Goal: Information Seeking & Learning: Learn about a topic

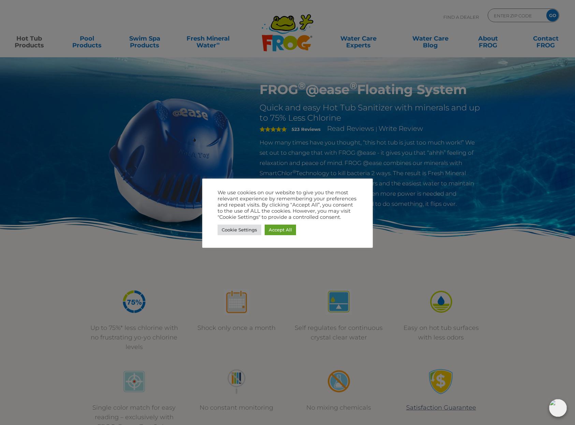
click at [422, 95] on div at bounding box center [287, 212] width 575 height 425
drag, startPoint x: 287, startPoint y: 230, endPoint x: 294, endPoint y: 223, distance: 8.9
click at [288, 230] on link "Accept All" at bounding box center [280, 230] width 31 height 11
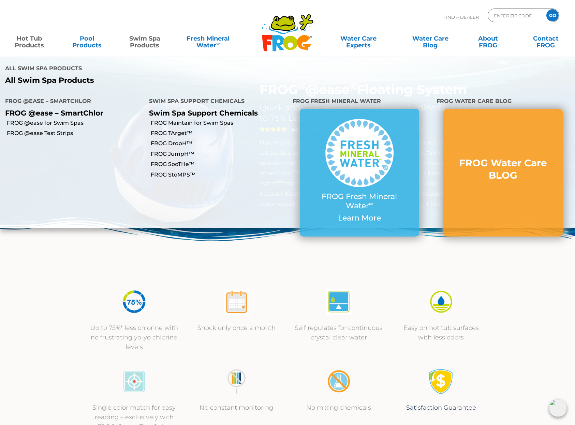
click at [149, 43] on link "Swim Spa Products" at bounding box center [144, 39] width 45 height 14
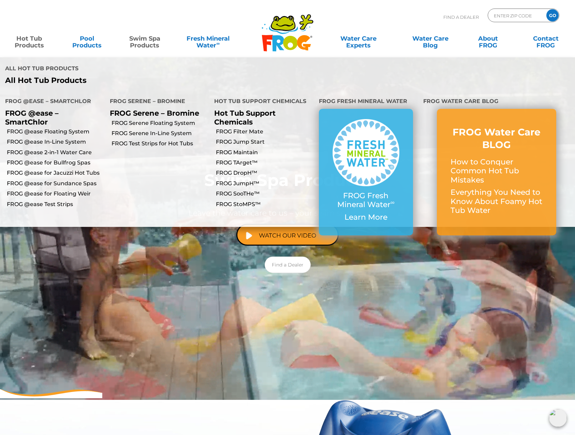
click at [35, 43] on link "Hot Tub Products" at bounding box center [29, 39] width 45 height 14
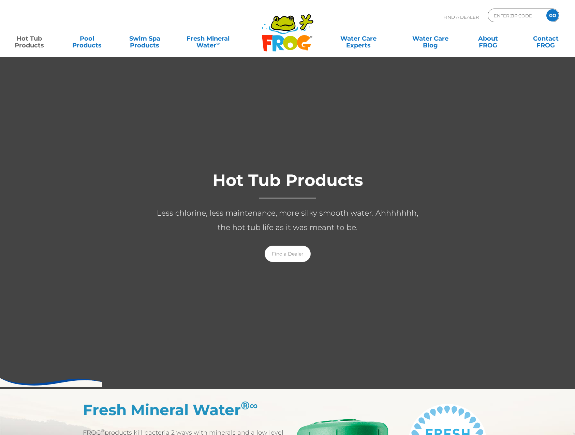
click at [35, 43] on link "Hot Tub Products" at bounding box center [29, 39] width 45 height 14
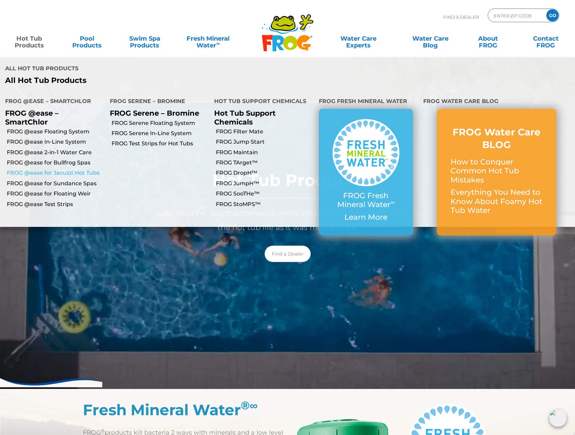
click at [46, 169] on link "FROG @ease for Jacuzzi Hot Tubs" at bounding box center [56, 173] width 98 height 8
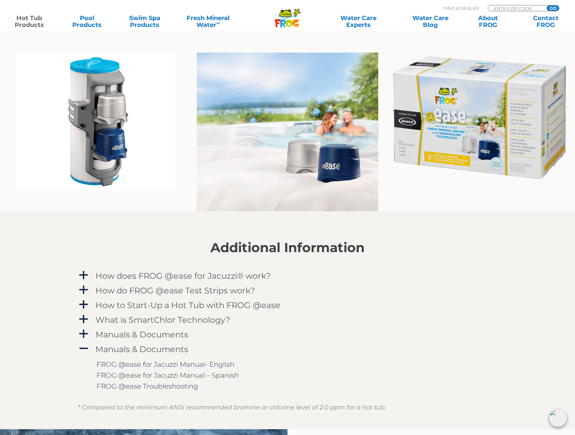
scroll to position [504, 0]
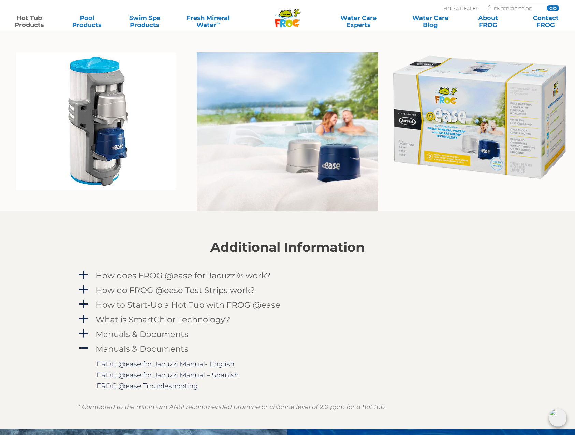
click at [460, 142] on img at bounding box center [478, 117] width 181 height 130
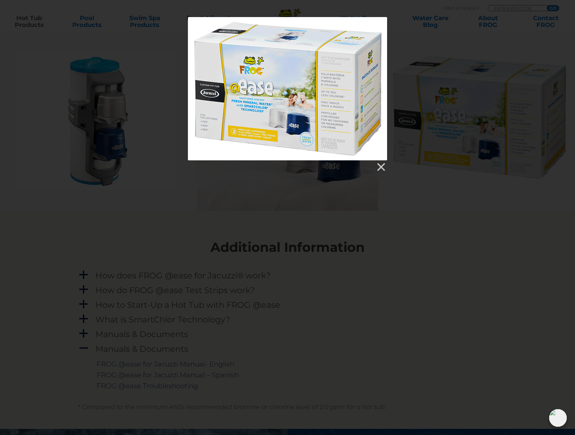
click at [321, 121] on div at bounding box center [287, 88] width 199 height 143
click at [476, 207] on div at bounding box center [287, 88] width 575 height 1184
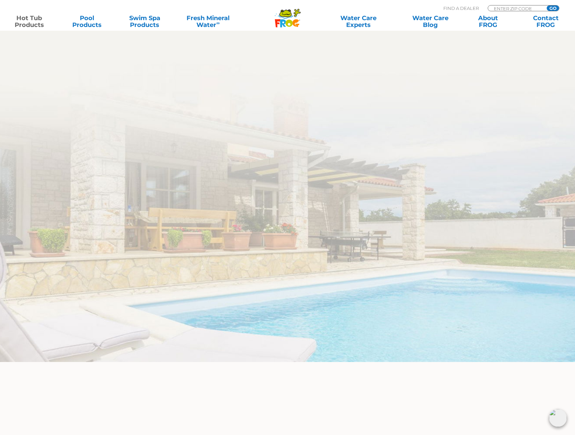
scroll to position [2018, 0]
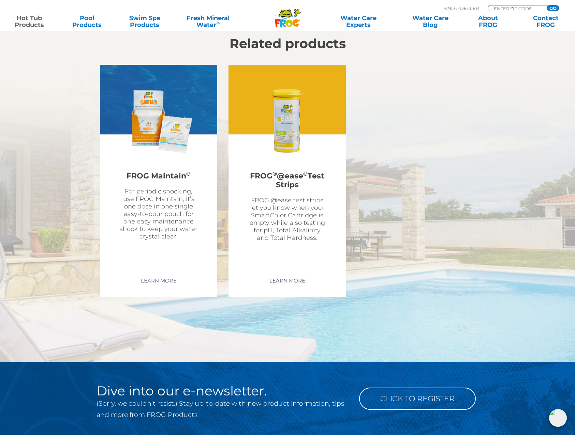
click at [289, 139] on img at bounding box center [287, 121] width 79 height 79
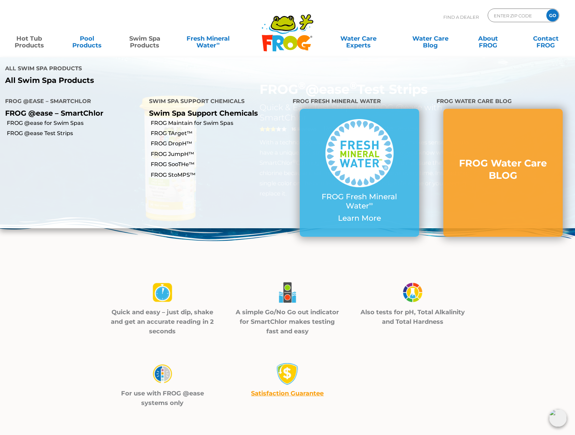
scroll to position [0, 0]
click at [152, 44] on link "Swim Spa Products" at bounding box center [144, 39] width 45 height 14
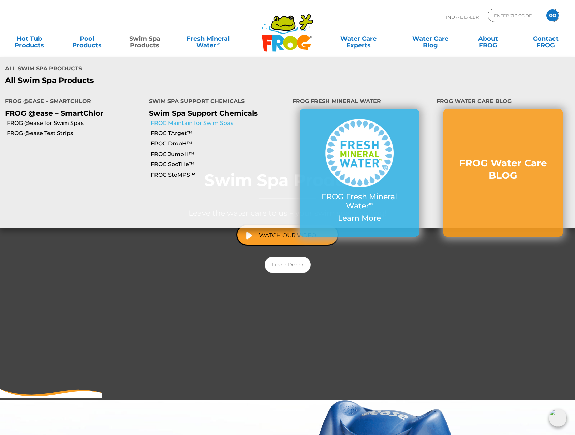
click at [196, 119] on link "FROG Maintain for Swim Spas" at bounding box center [219, 123] width 137 height 8
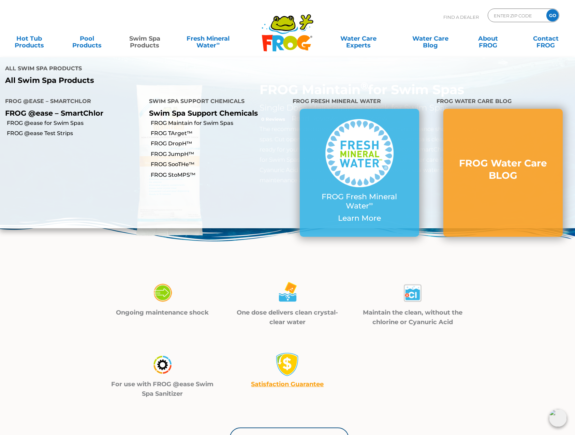
click at [146, 39] on link "Swim Spa Products" at bounding box center [144, 39] width 45 height 14
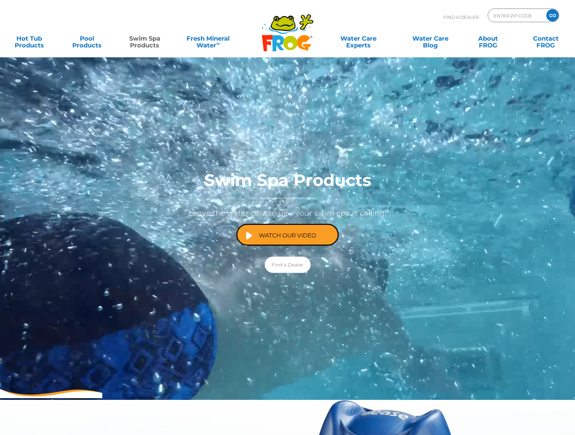
click at [146, 39] on link "Swim Spa Products" at bounding box center [144, 39] width 45 height 14
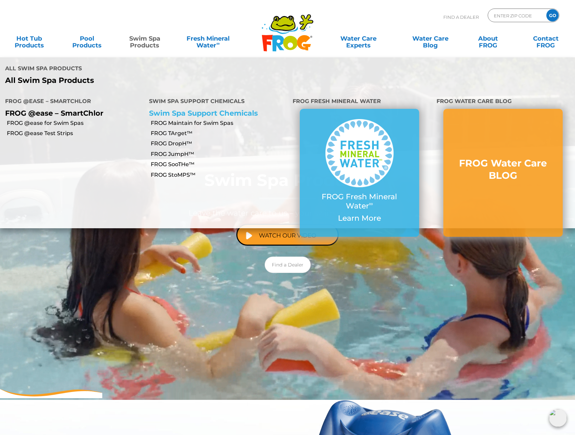
click at [201, 109] on link "Swim Spa Support Chemicals" at bounding box center [203, 113] width 109 height 9
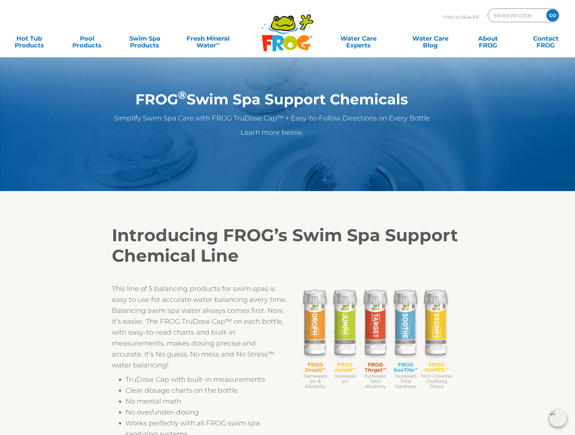
scroll to position [3, 0]
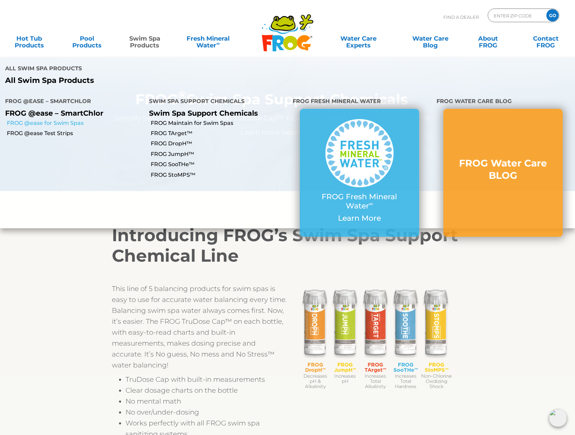
click at [75, 119] on link "FROG @ease for Swim Spas" at bounding box center [75, 123] width 137 height 8
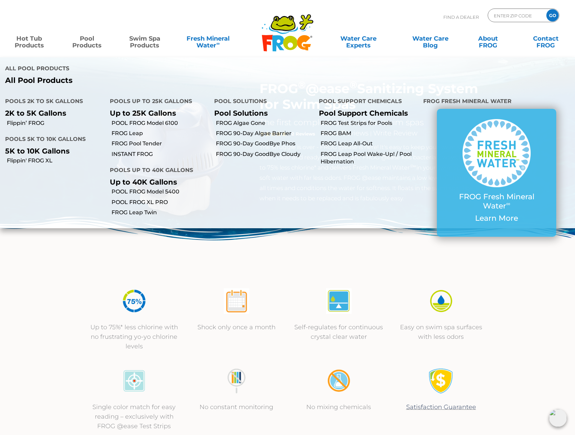
scroll to position [1, 0]
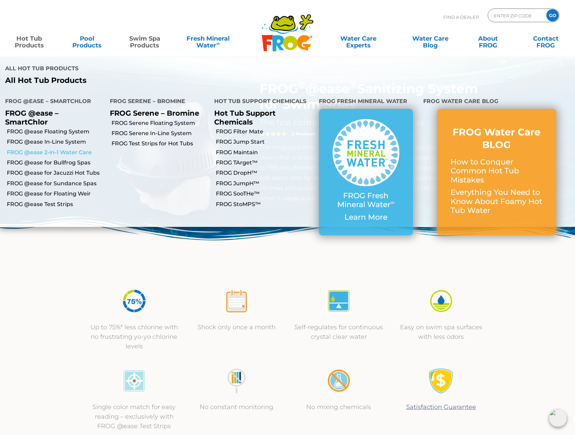
click at [44, 149] on link "FROG @ease 2-in-1 Water Care" at bounding box center [56, 153] width 98 height 8
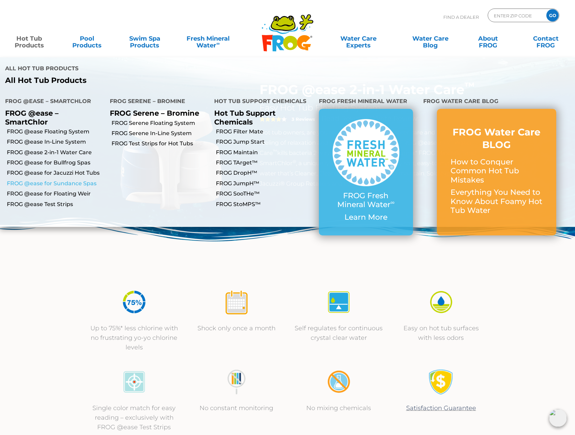
click at [43, 180] on link "FROG @ease for Sundance Spas" at bounding box center [56, 184] width 98 height 8
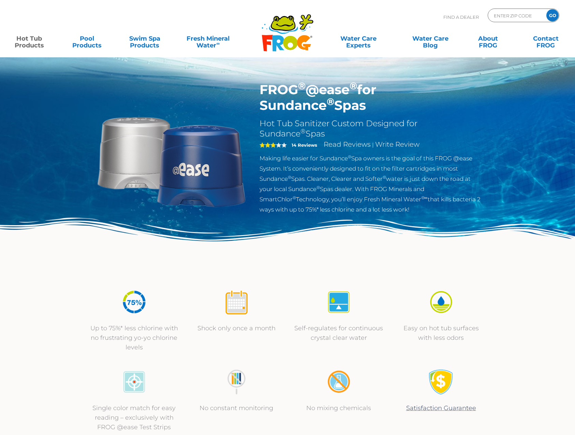
click at [227, 177] on img at bounding box center [171, 160] width 156 height 156
